Goal: Task Accomplishment & Management: Use online tool/utility

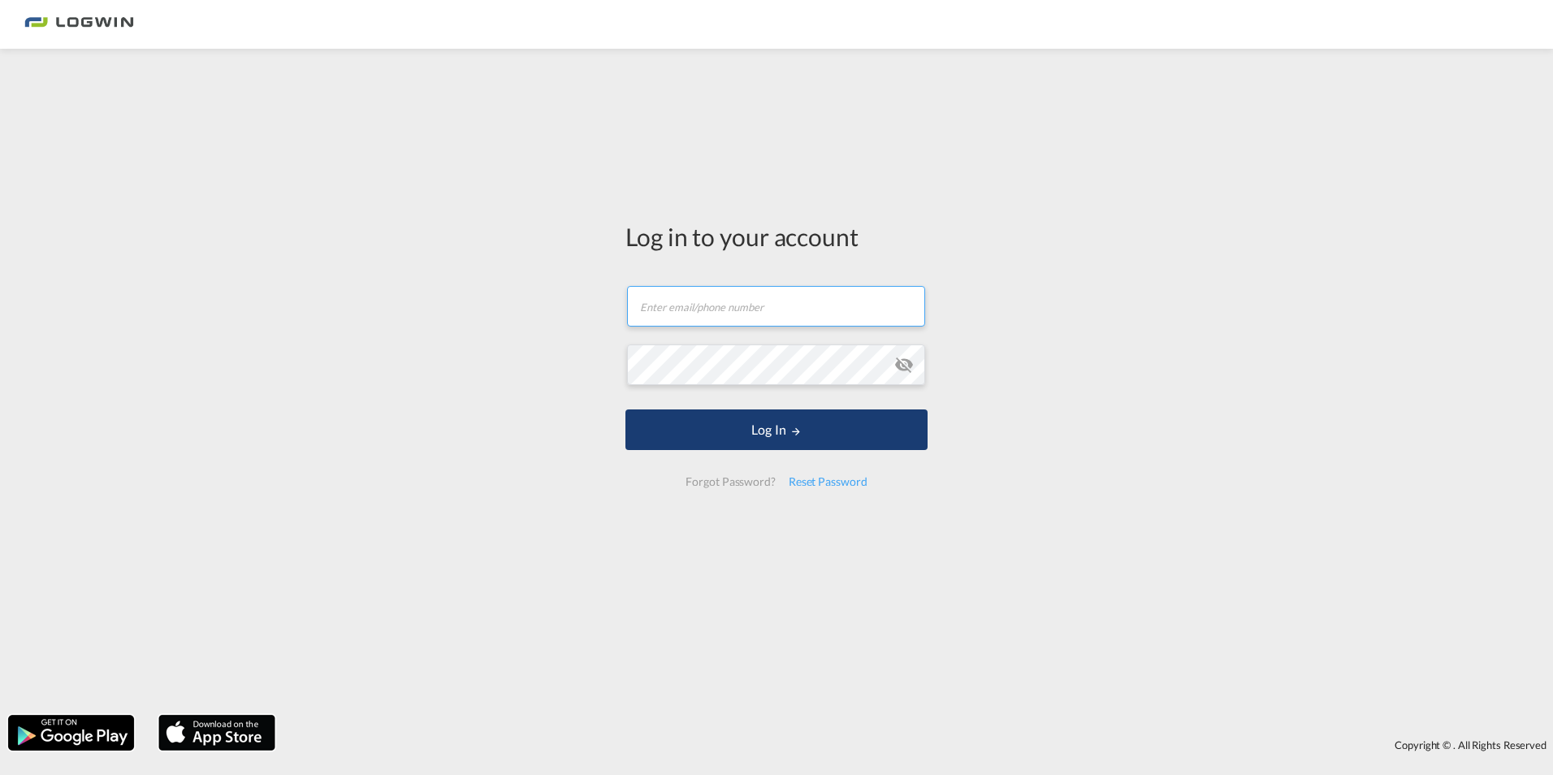
type input "[EMAIL_ADDRESS][PERSON_NAME][DOMAIN_NAME]"
click at [840, 430] on button "Log In" at bounding box center [776, 429] width 302 height 41
